Goal: Transaction & Acquisition: Download file/media

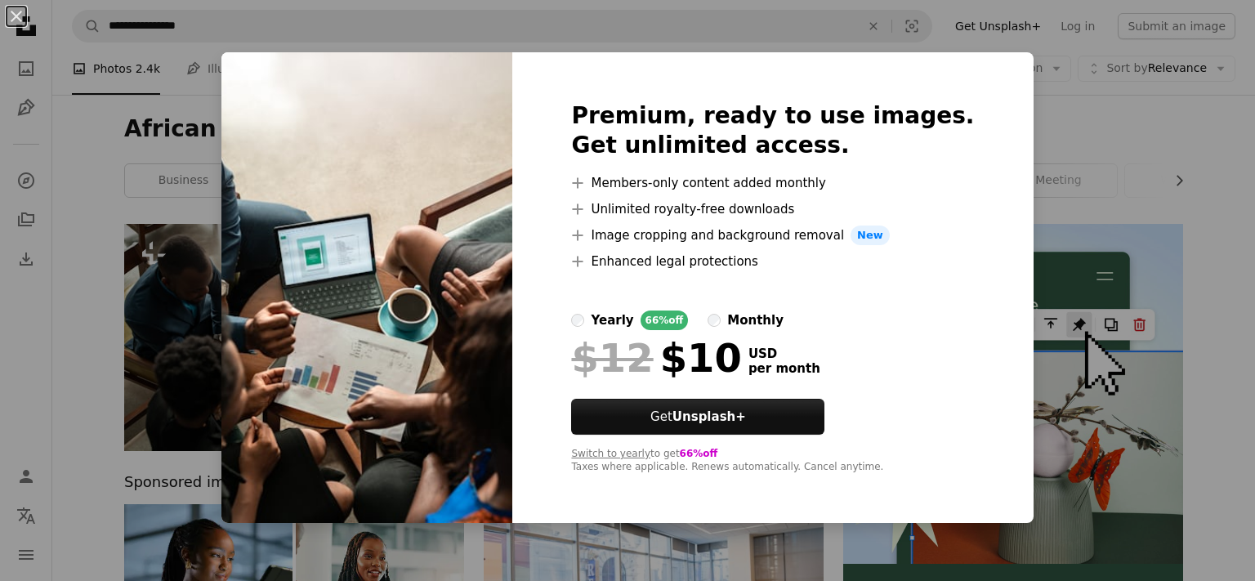
click at [1028, 104] on div "An X shape Premium, ready to use images. Get unlimited access. A plus sign Memb…" at bounding box center [627, 290] width 1255 height 581
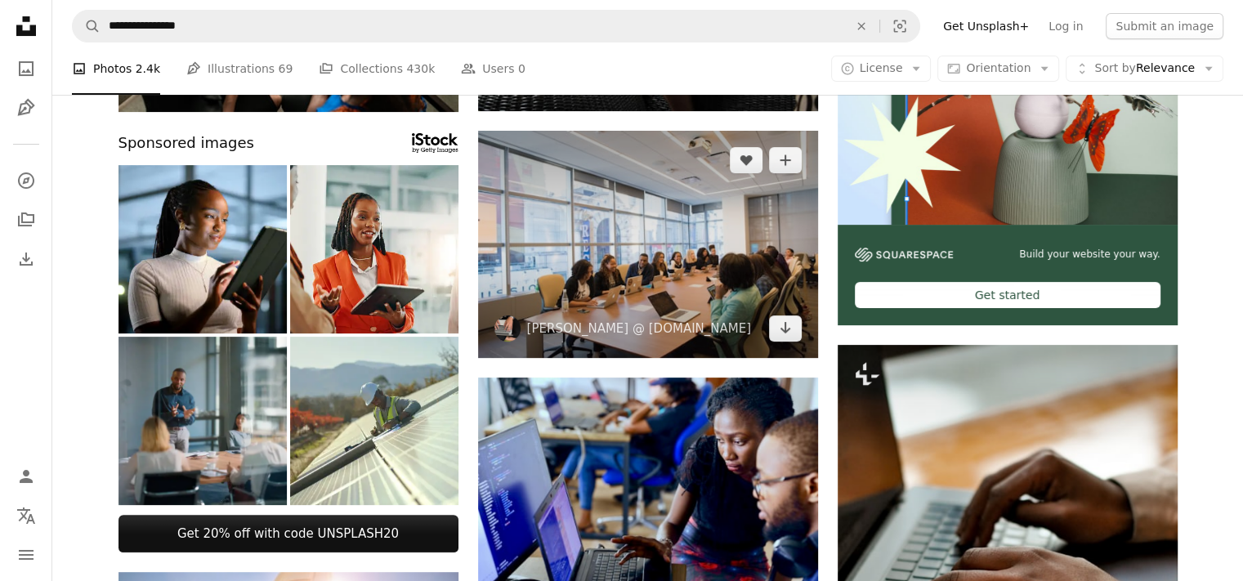
scroll to position [245, 0]
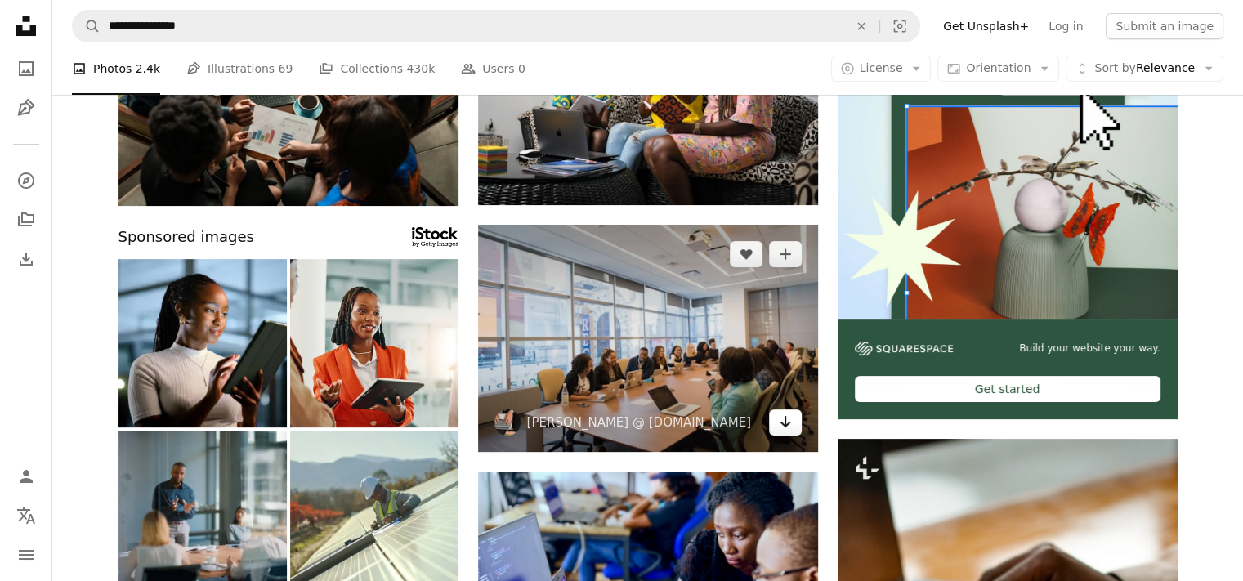
click at [779, 424] on icon "Arrow pointing down" at bounding box center [785, 422] width 13 height 20
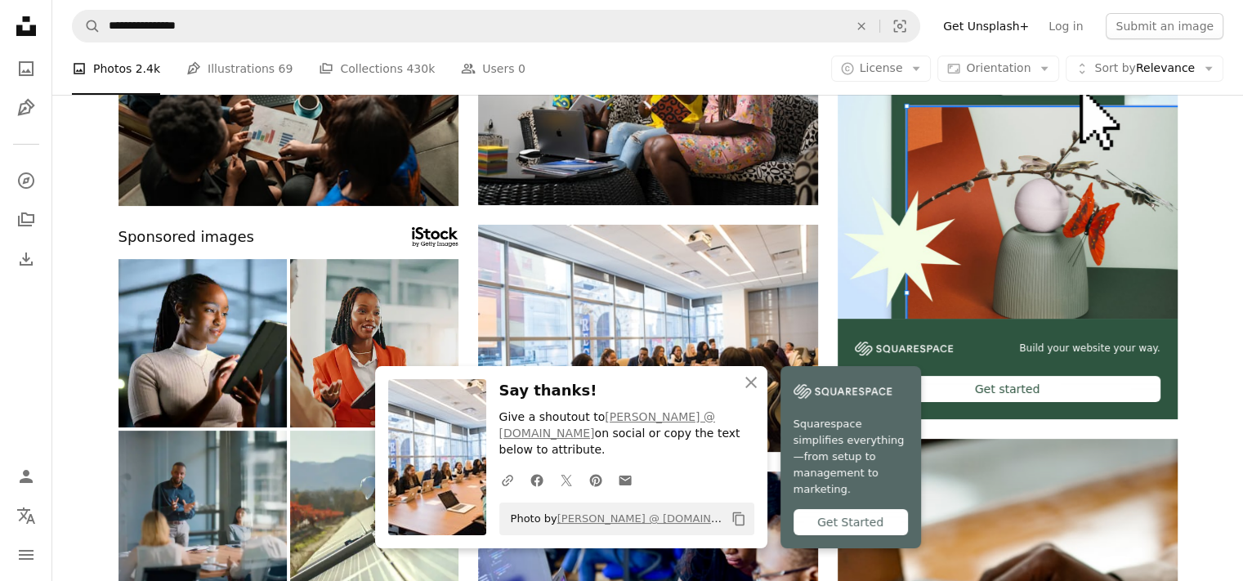
click at [439, 396] on img at bounding box center [374, 343] width 168 height 168
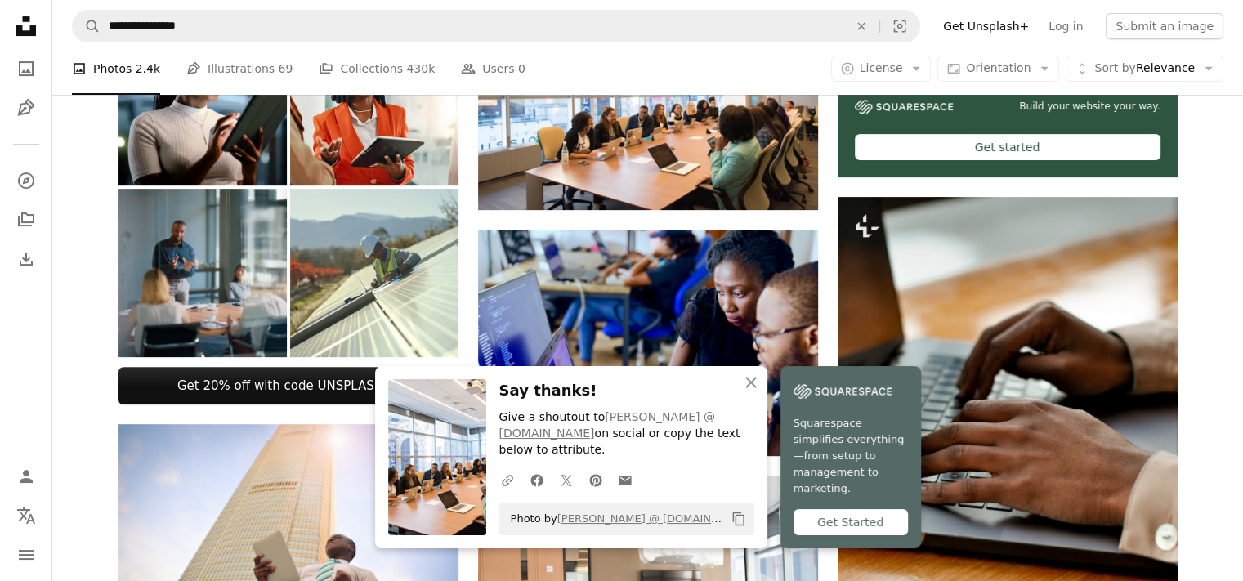
scroll to position [490, 0]
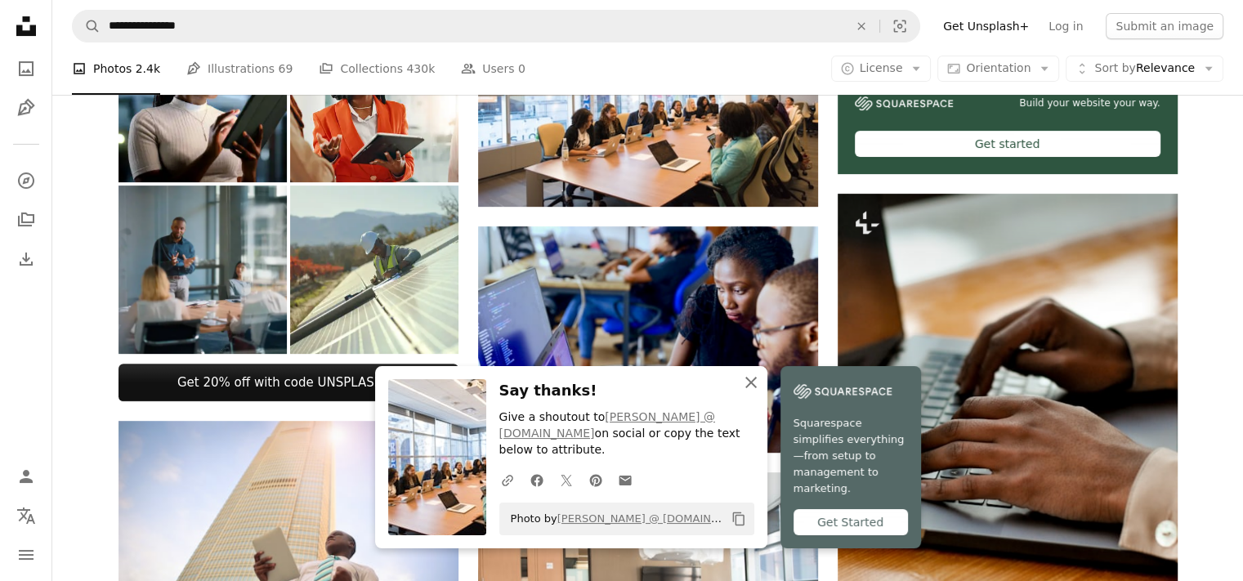
click at [761, 392] on icon "An X shape" at bounding box center [751, 383] width 20 height 20
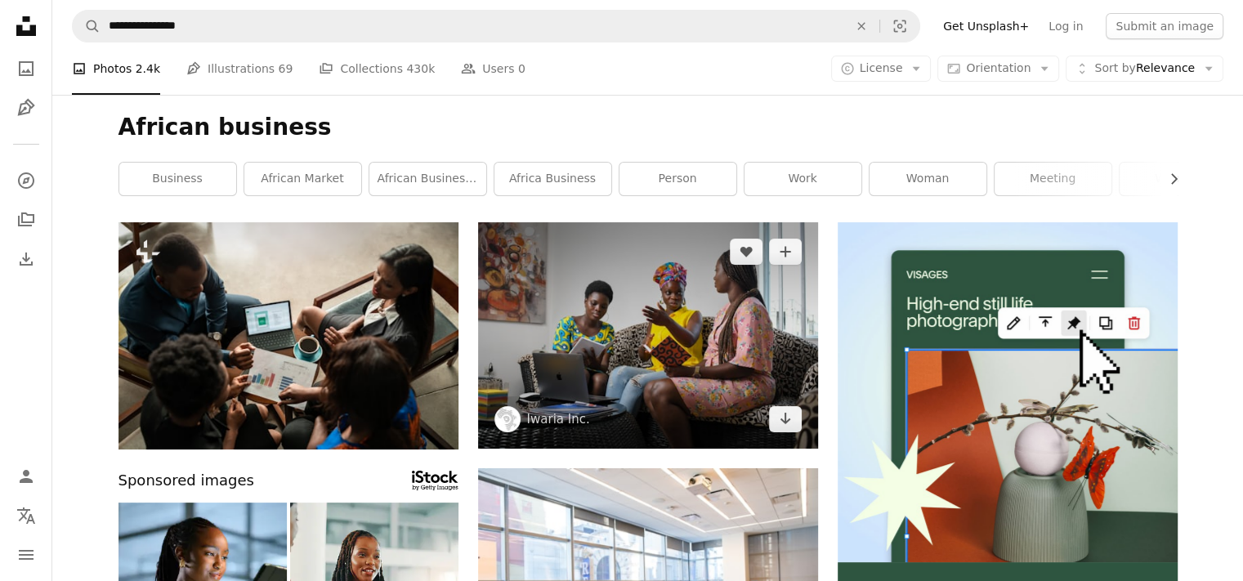
scroll to position [0, 0]
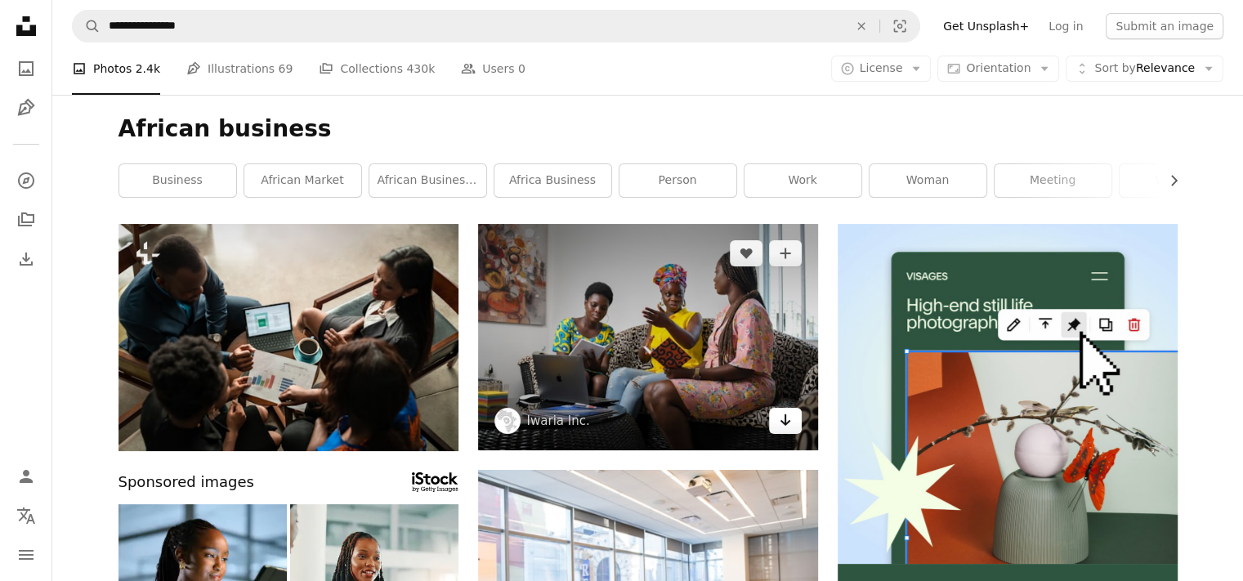
click at [791, 421] on link "Arrow pointing down" at bounding box center [785, 421] width 33 height 26
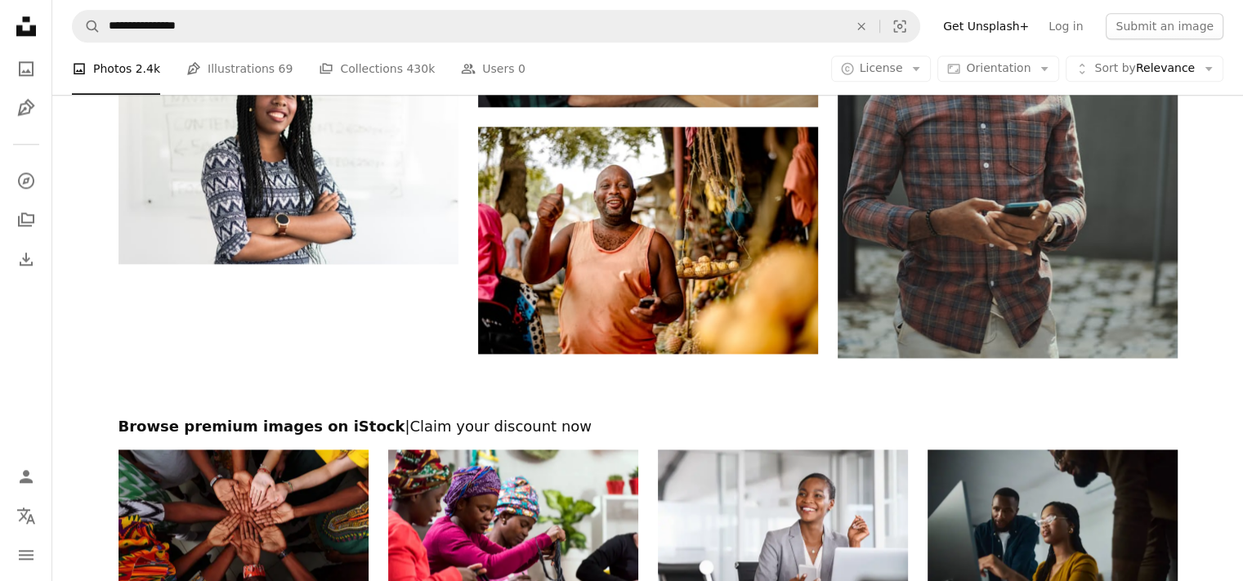
scroll to position [2242, 0]
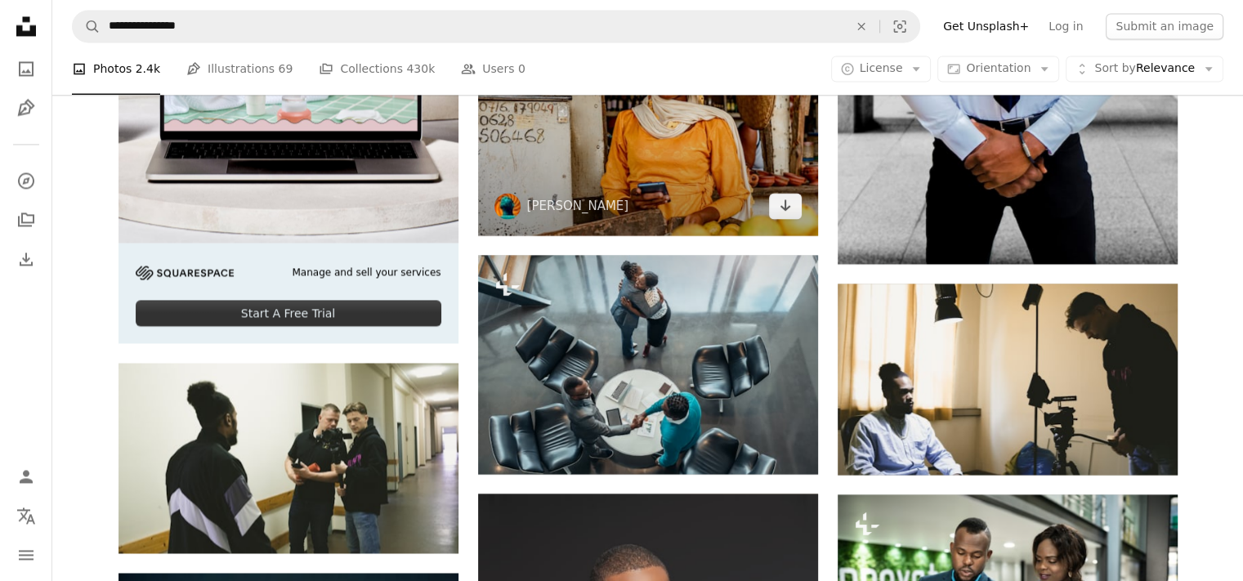
scroll to position [2569, 0]
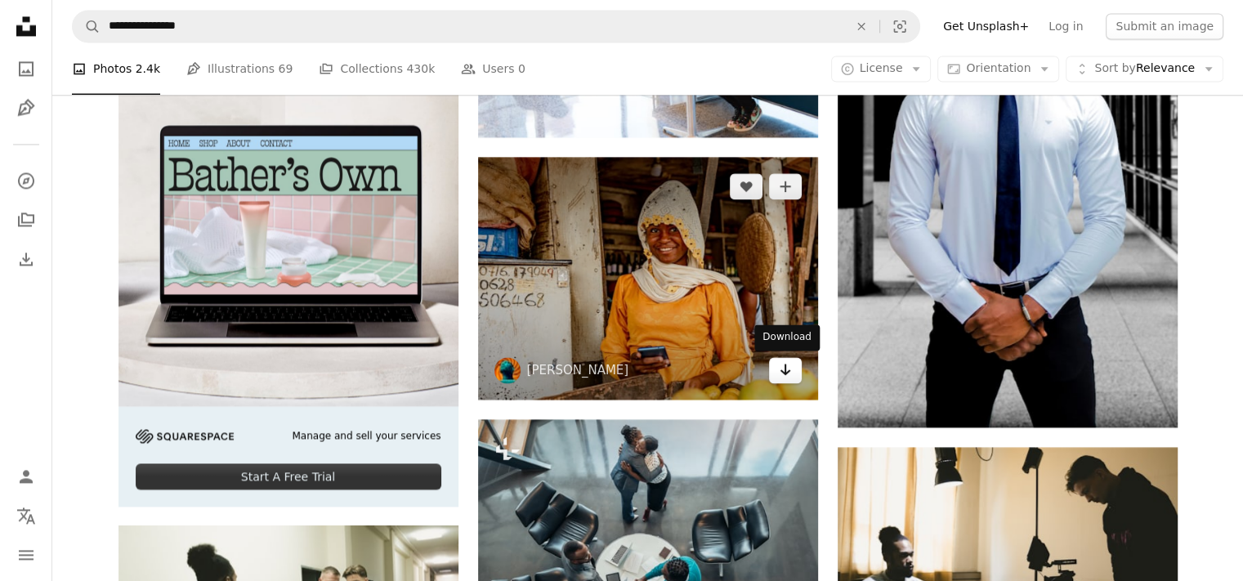
click at [782, 370] on icon "Download" at bounding box center [785, 369] width 11 height 11
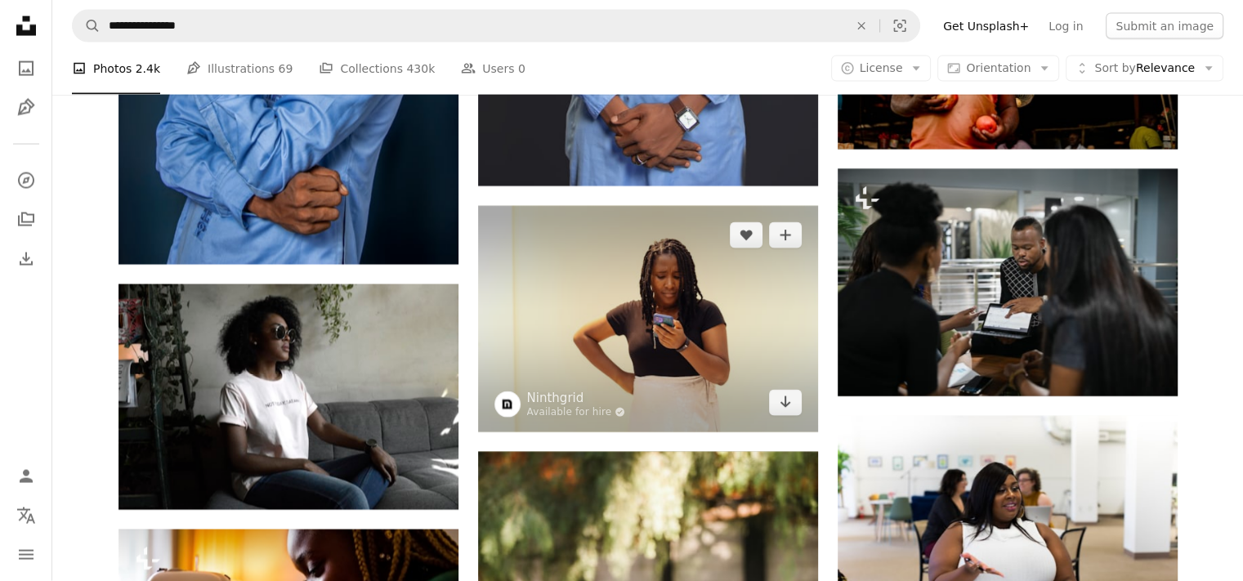
scroll to position [3549, 0]
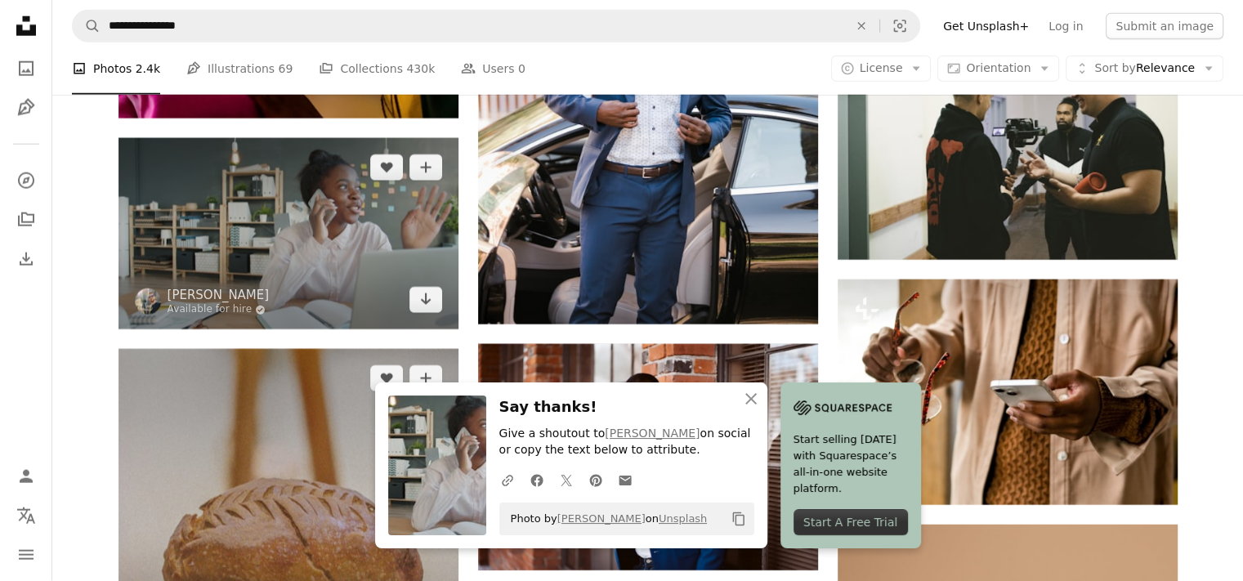
scroll to position [4285, 0]
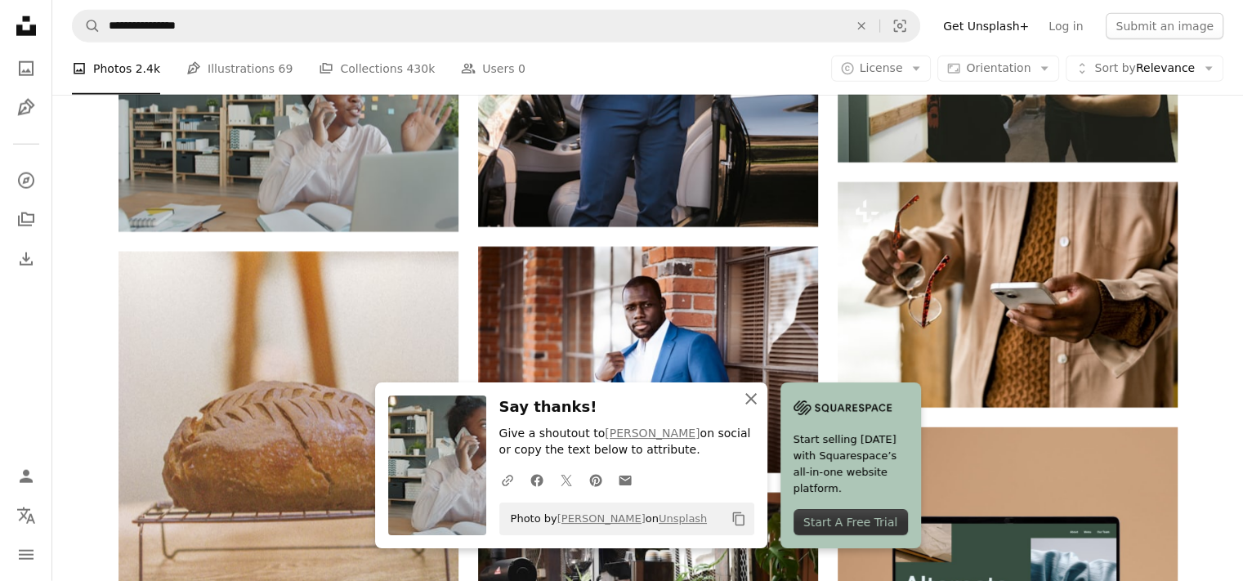
click at [757, 401] on icon "button" at bounding box center [750, 398] width 11 height 11
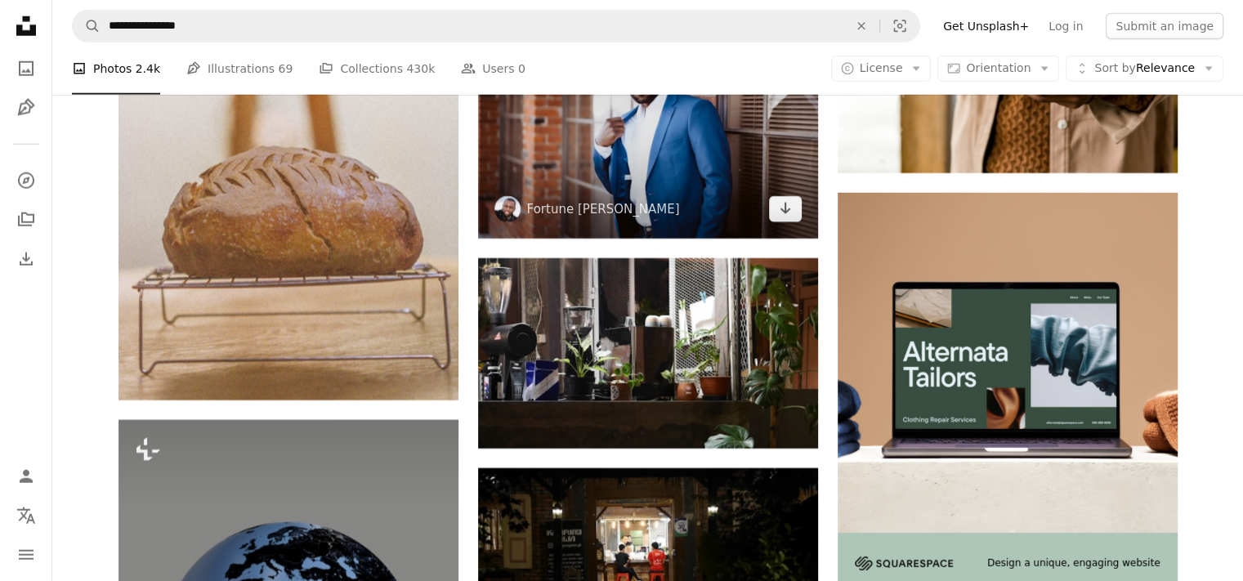
scroll to position [4612, 0]
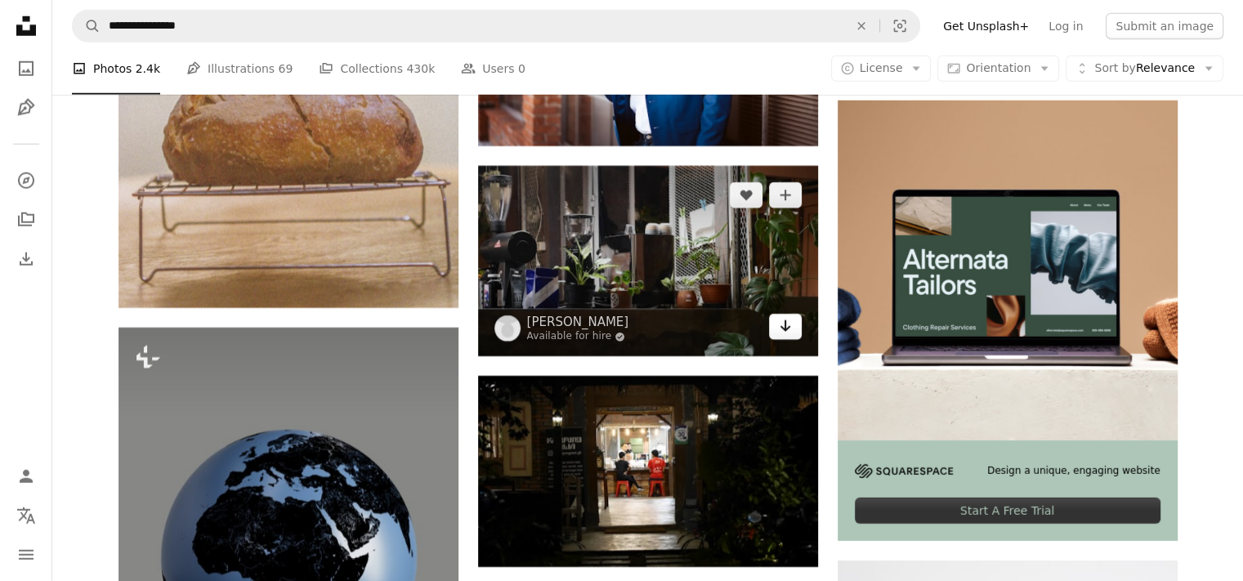
click at [785, 323] on icon "Arrow pointing down" at bounding box center [785, 326] width 13 height 20
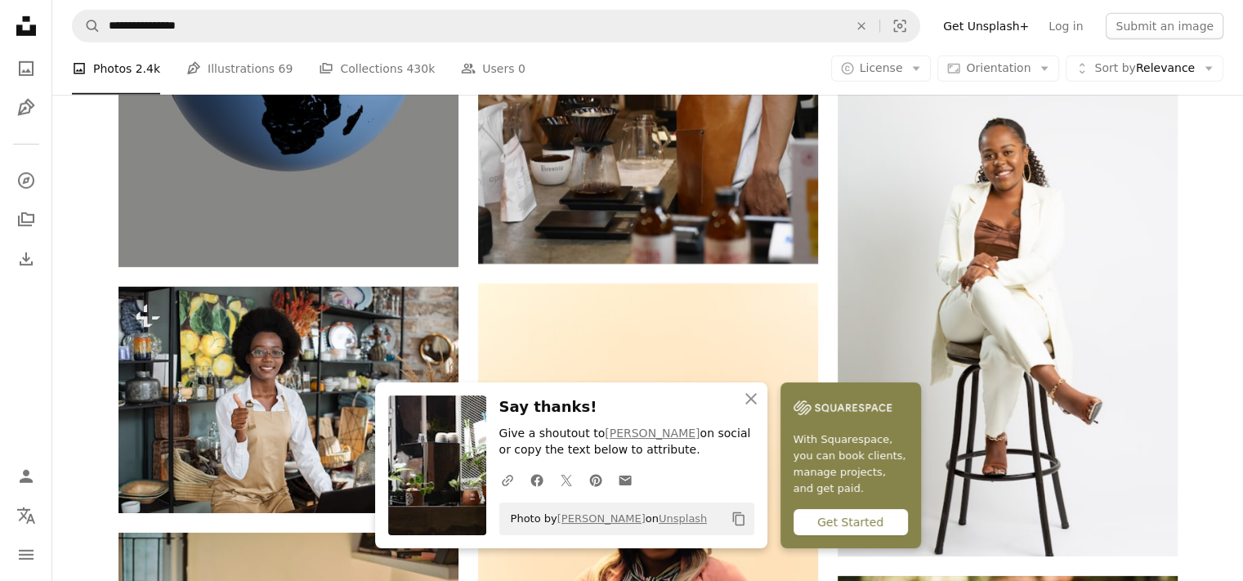
scroll to position [5347, 0]
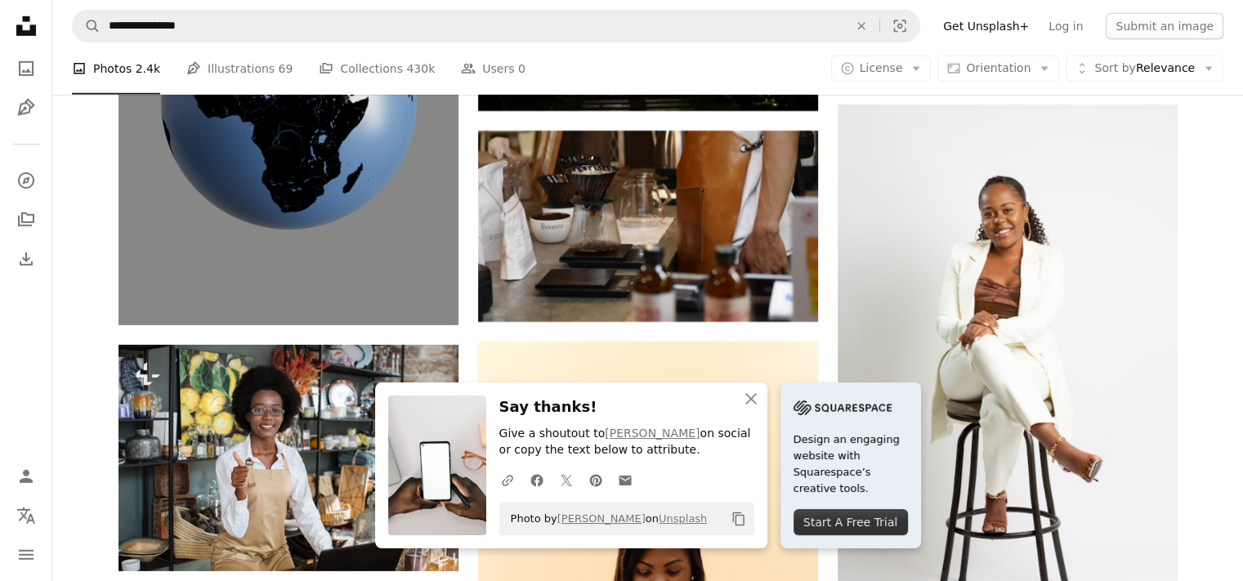
scroll to position [5102, 0]
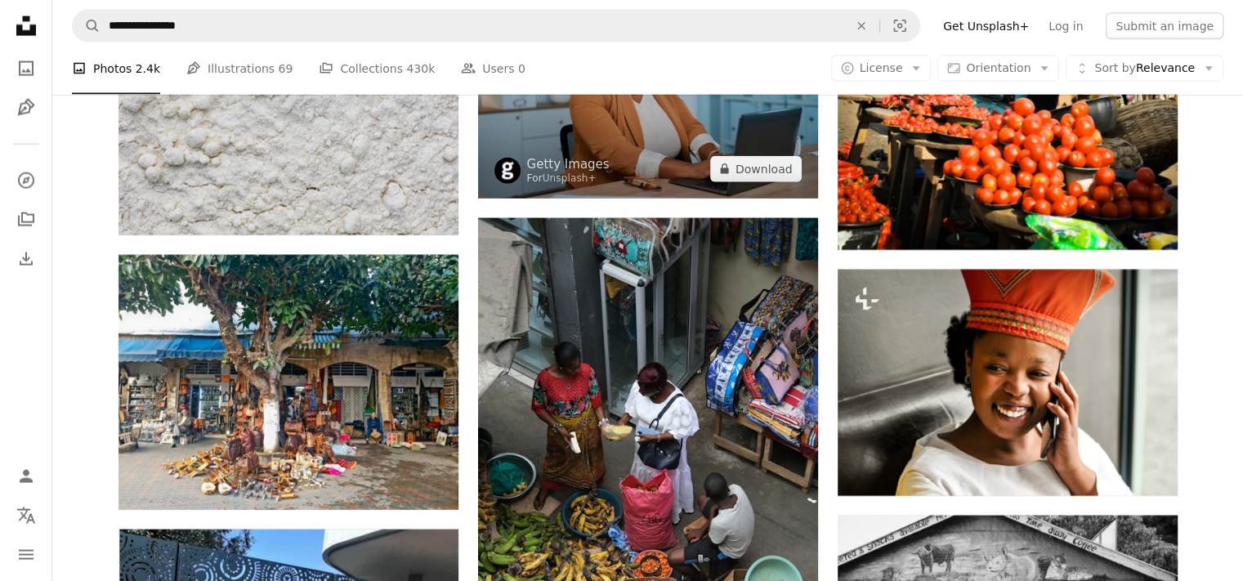
scroll to position [9842, 0]
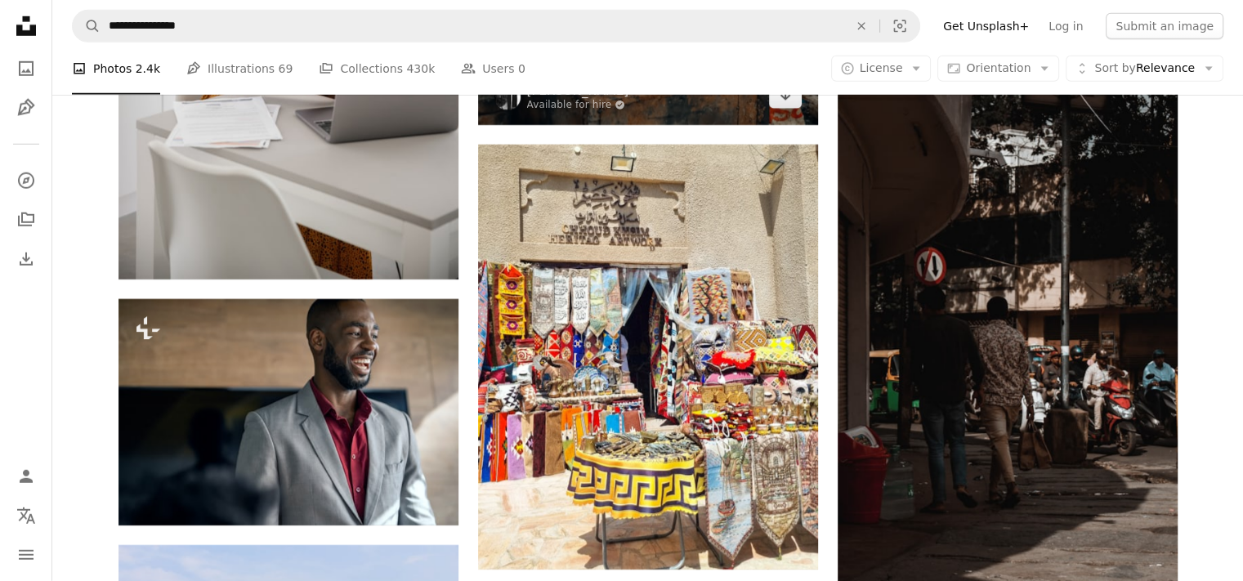
scroll to position [11150, 0]
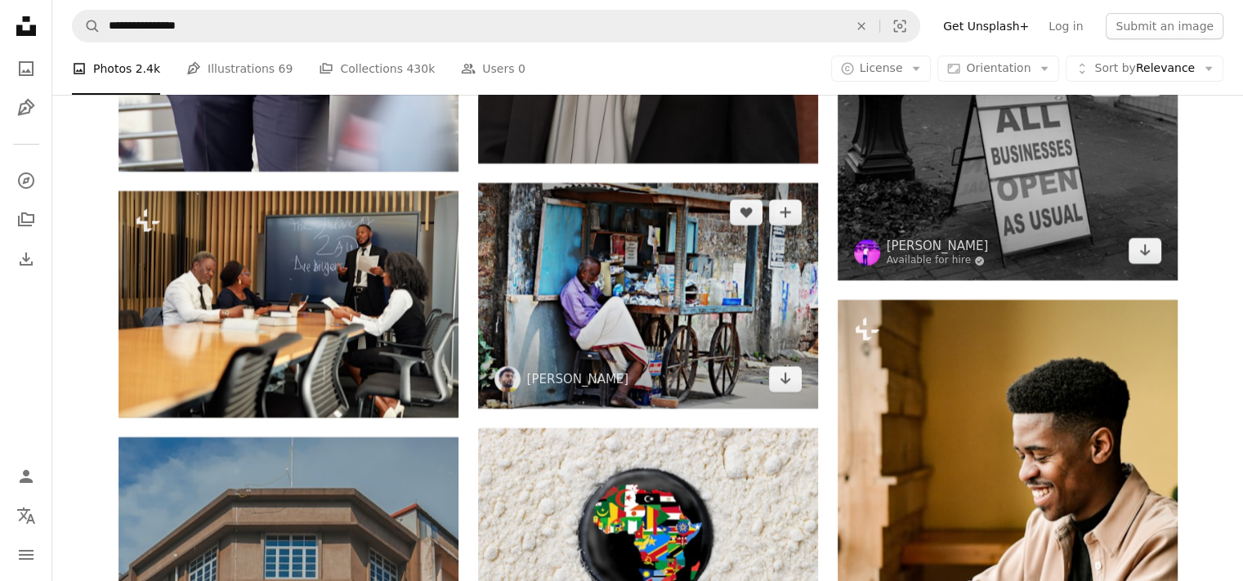
scroll to position [12294, 0]
